Goal: Information Seeking & Learning: Learn about a topic

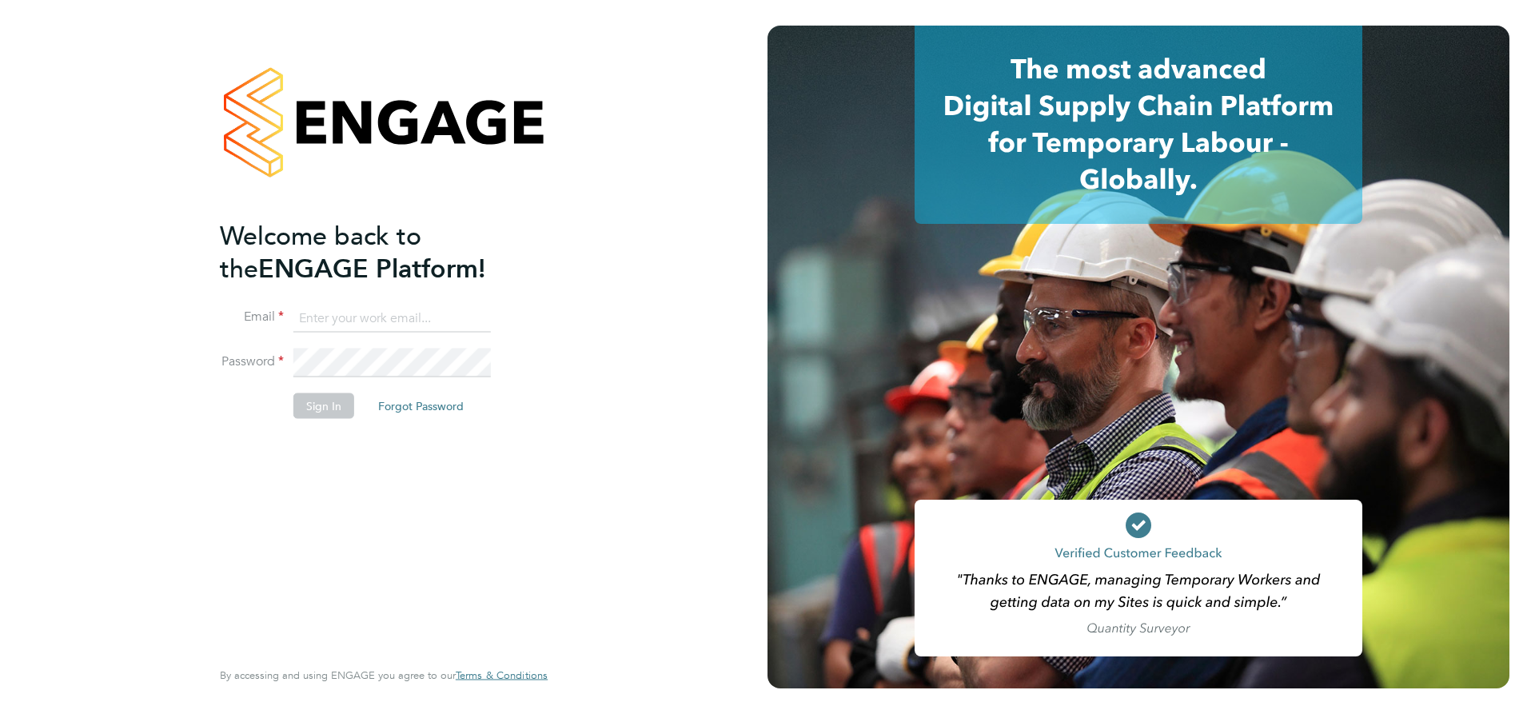
type input "[EMAIL_ADDRESS][DOMAIN_NAME]"
click at [316, 416] on button "Sign In" at bounding box center [323, 406] width 61 height 26
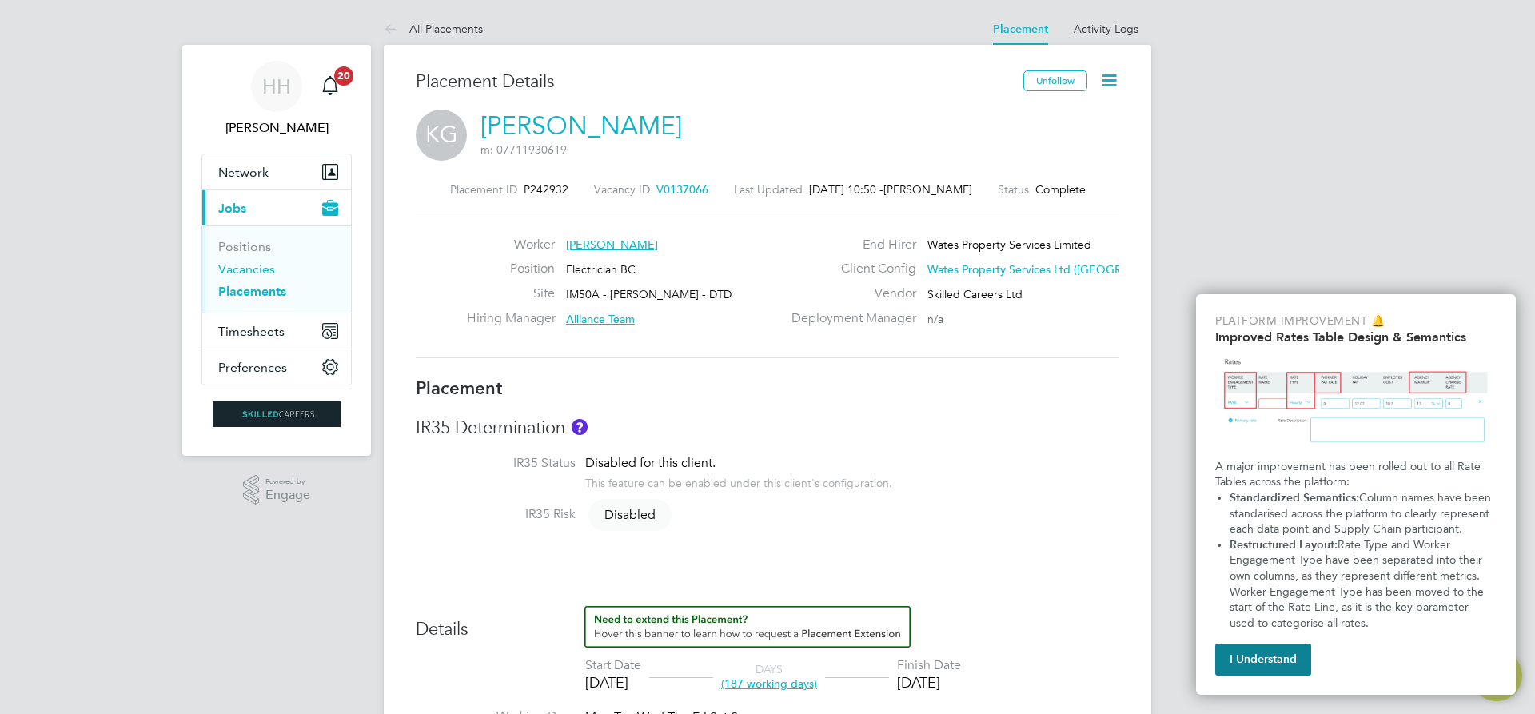
click at [257, 265] on link "Vacancies" at bounding box center [246, 268] width 57 height 15
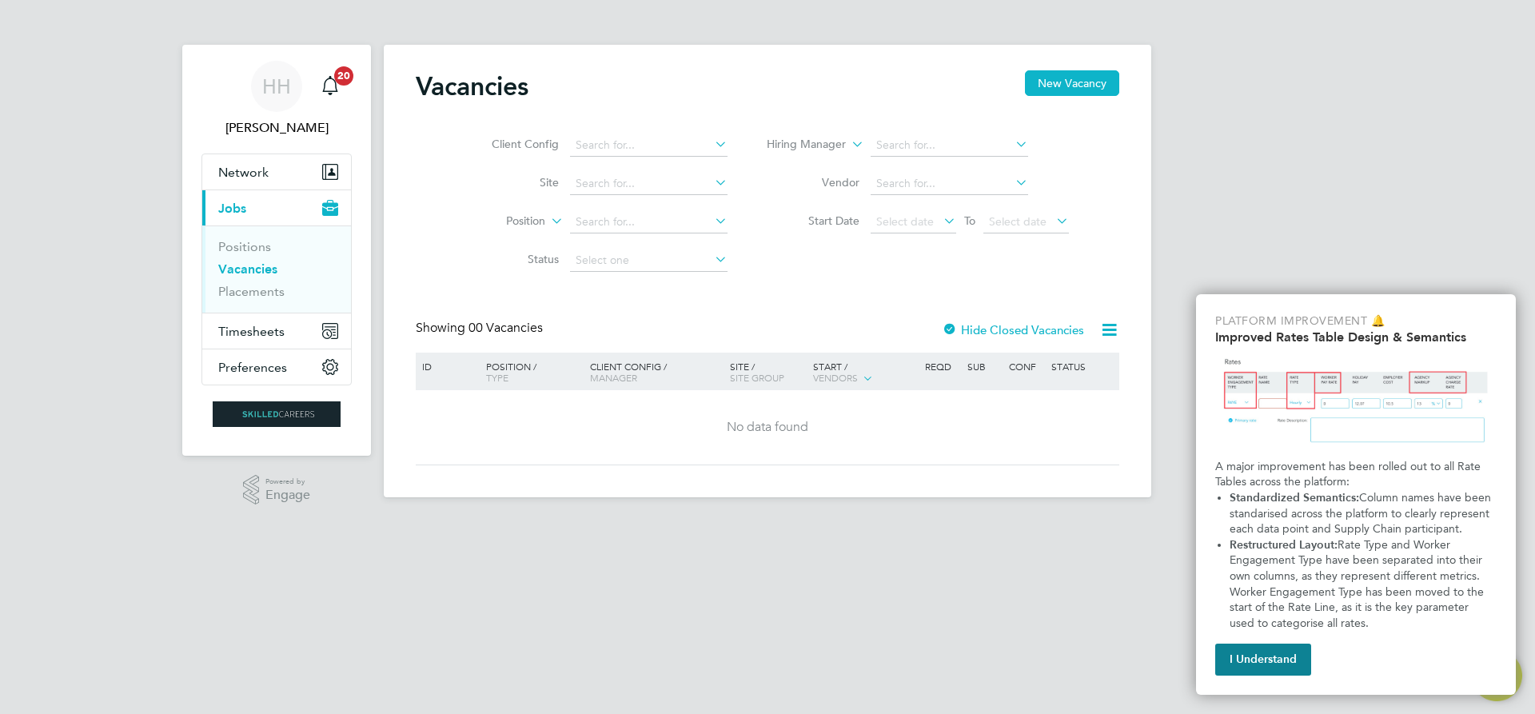
click at [1225, 660] on button "I Understand" at bounding box center [1263, 659] width 96 height 32
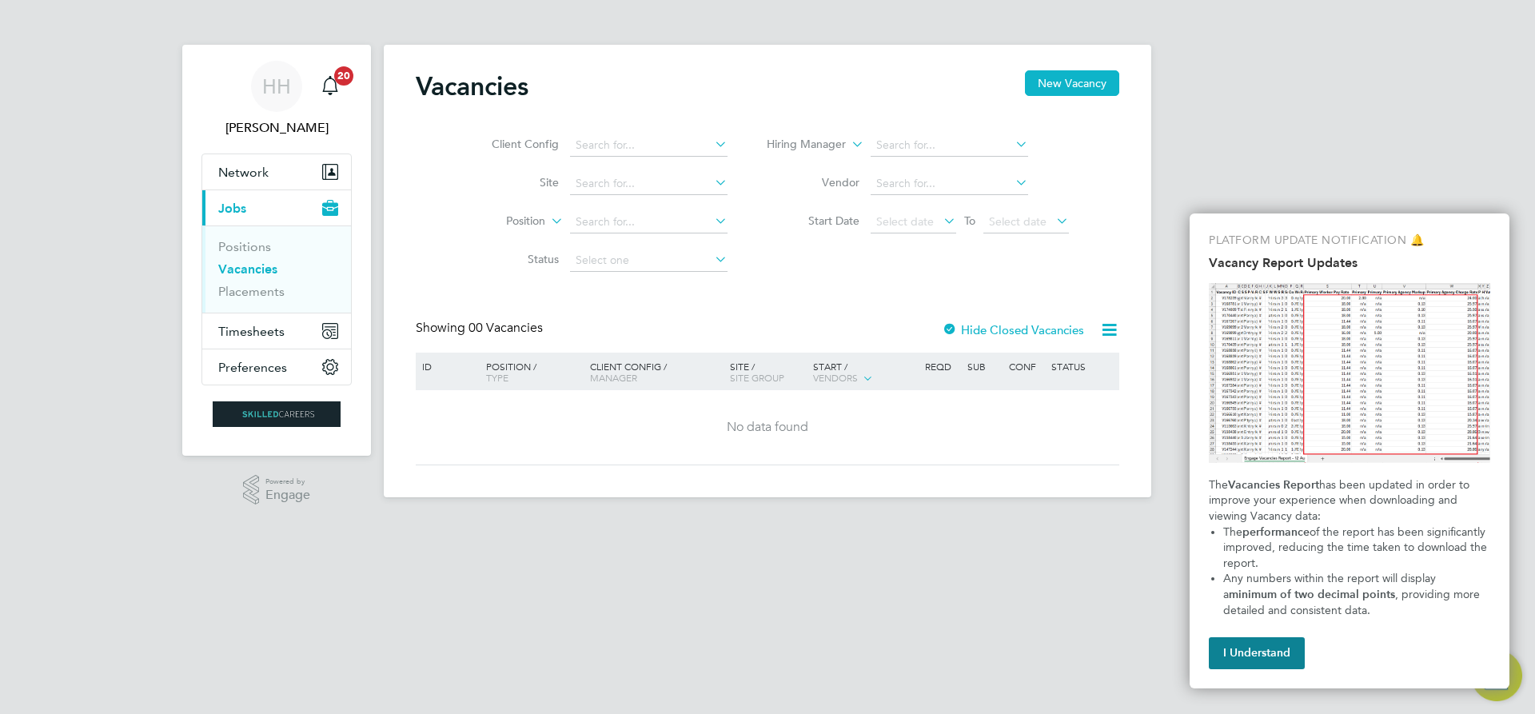
drag, startPoint x: 1333, startPoint y: 152, endPoint x: 1313, endPoint y: 160, distance: 21.5
click at [1332, 151] on div "HH Holly Hammatt Notifications 20 Applications: Network Businesses Sites Worker…" at bounding box center [767, 261] width 1535 height 523
click at [1268, 637] on button "I Understand" at bounding box center [1256, 653] width 96 height 32
